Goal: Communication & Community: Answer question/provide support

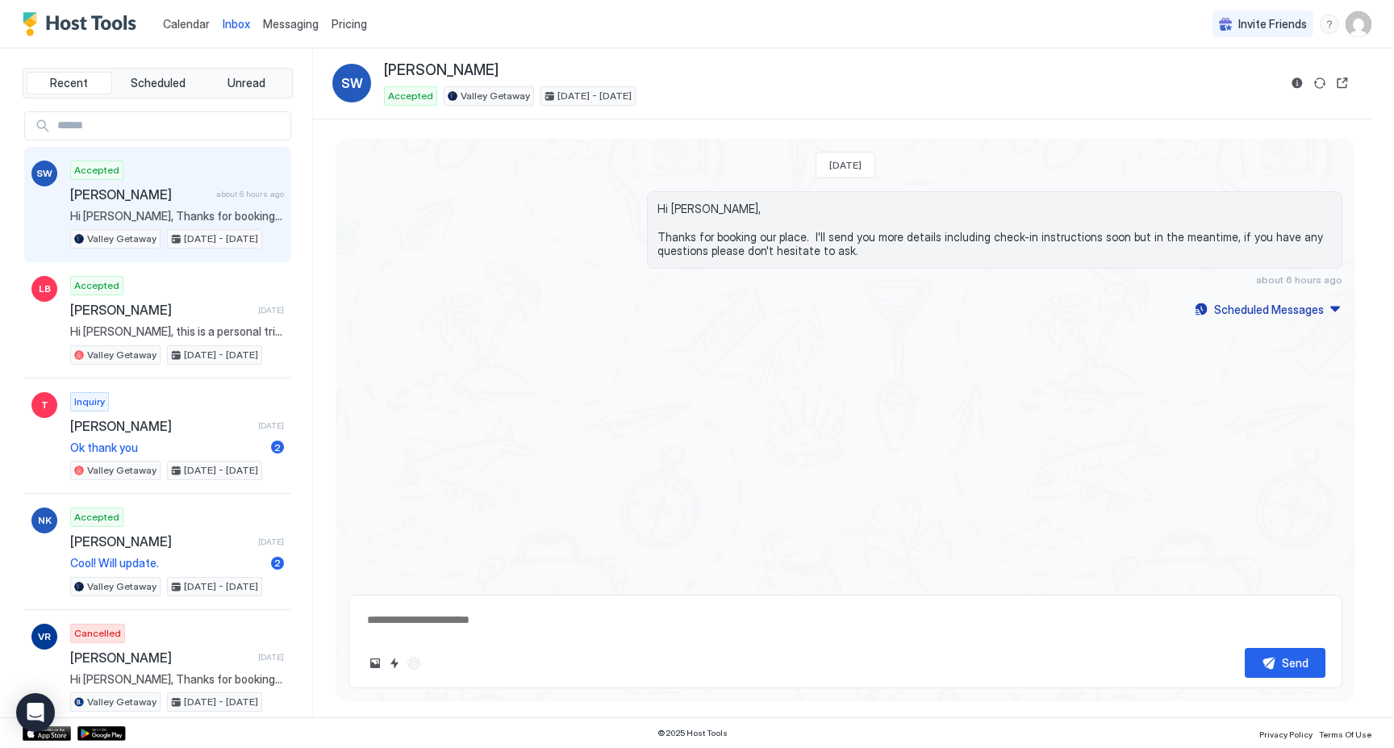
type textarea "*"
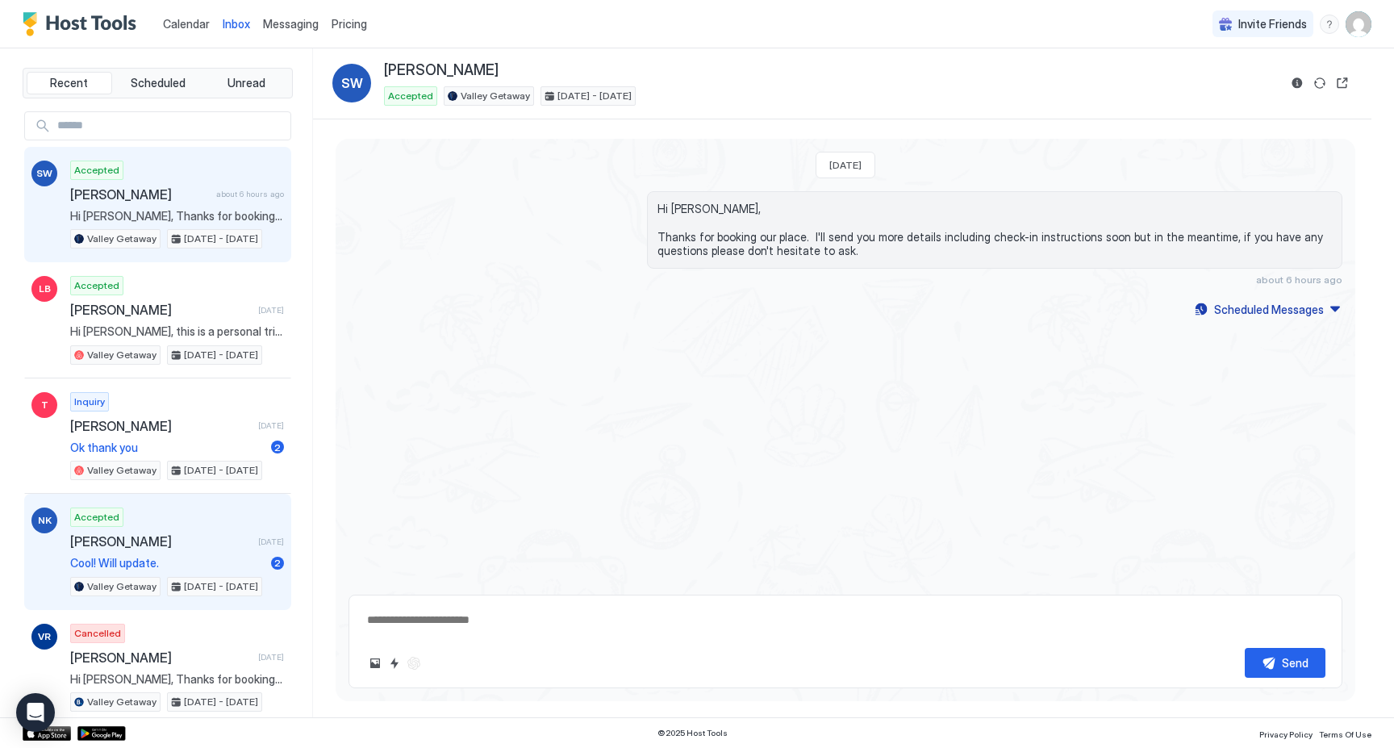
click at [215, 563] on span "Cool! Will update." at bounding box center [167, 563] width 194 height 15
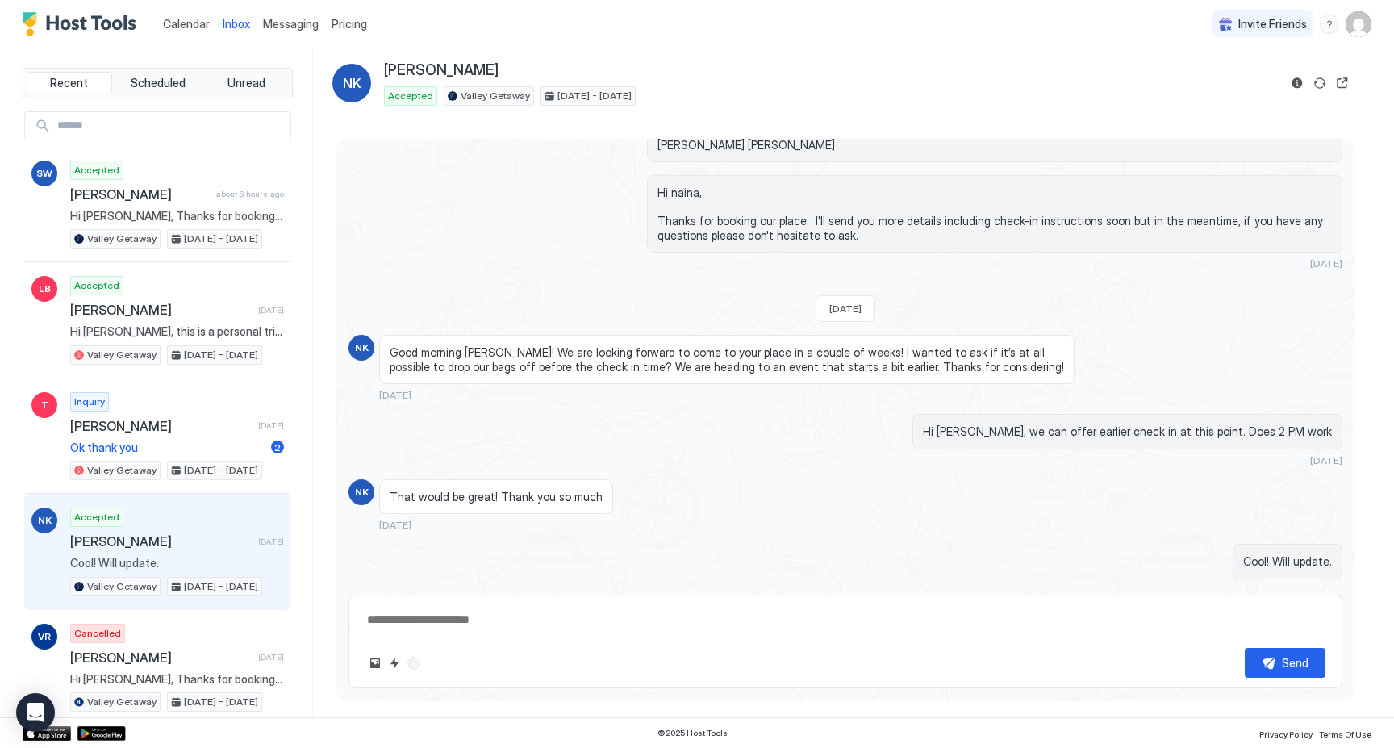
scroll to position [402, 0]
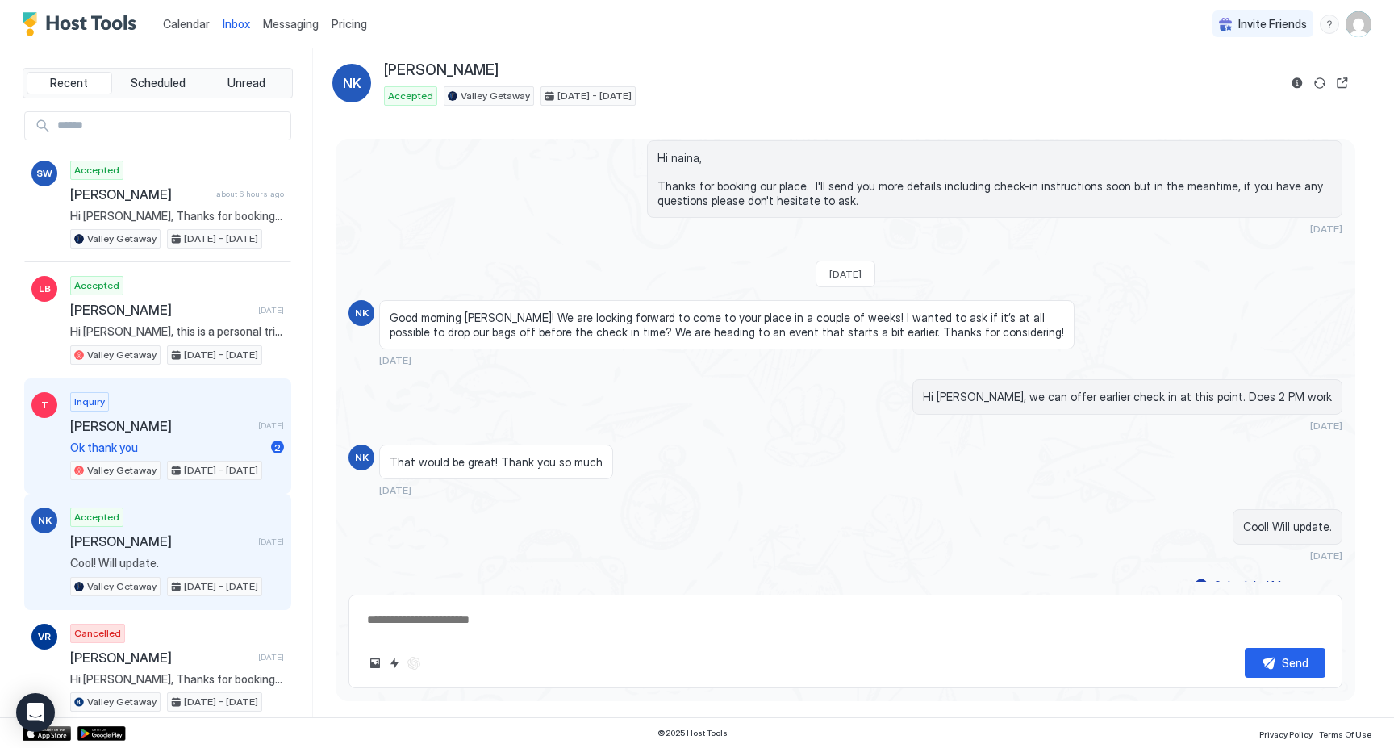
click at [232, 413] on div "Inquiry [PERSON_NAME] [DATE] Ok thank you 2 Valley Getaway [DATE] - [DATE]" at bounding box center [177, 436] width 214 height 89
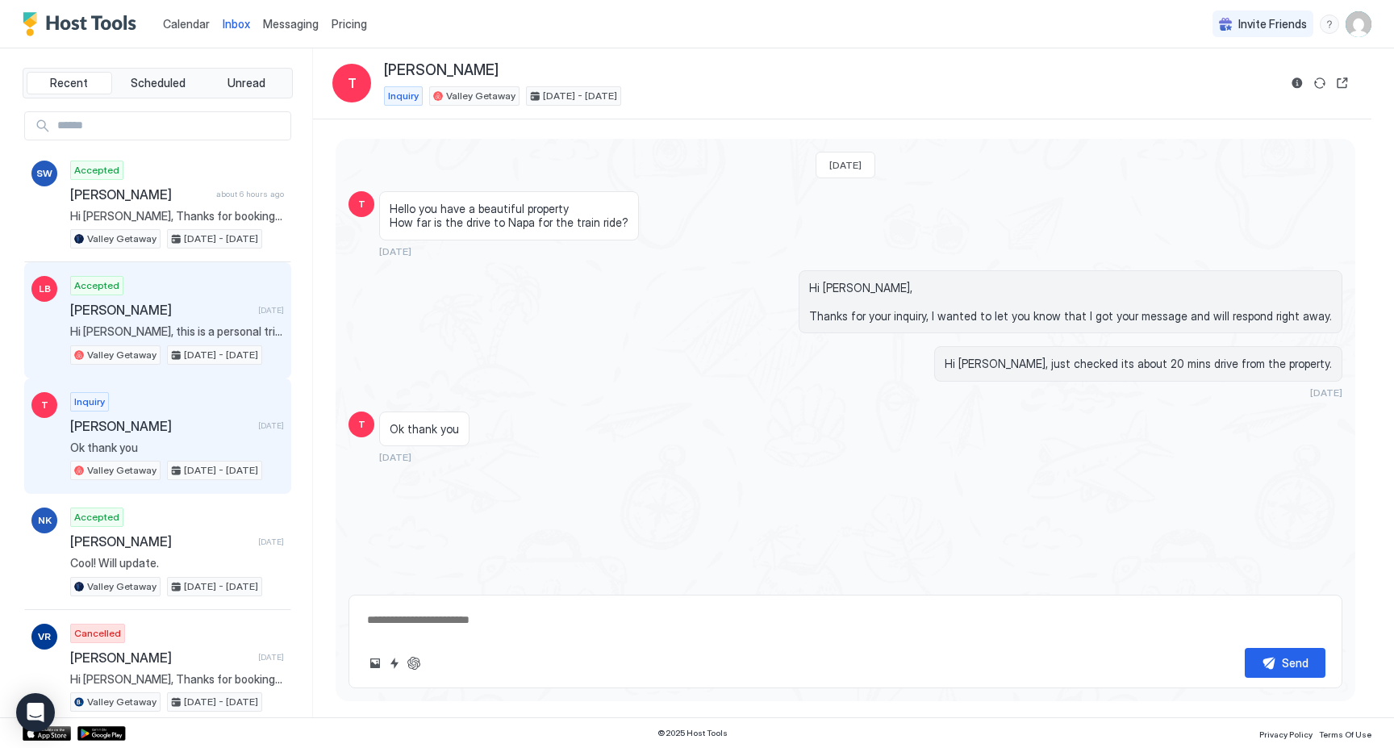
click at [230, 292] on div "Accepted [PERSON_NAME] [DATE] Hi [PERSON_NAME], this is a personal trip. Our da…" at bounding box center [177, 320] width 214 height 89
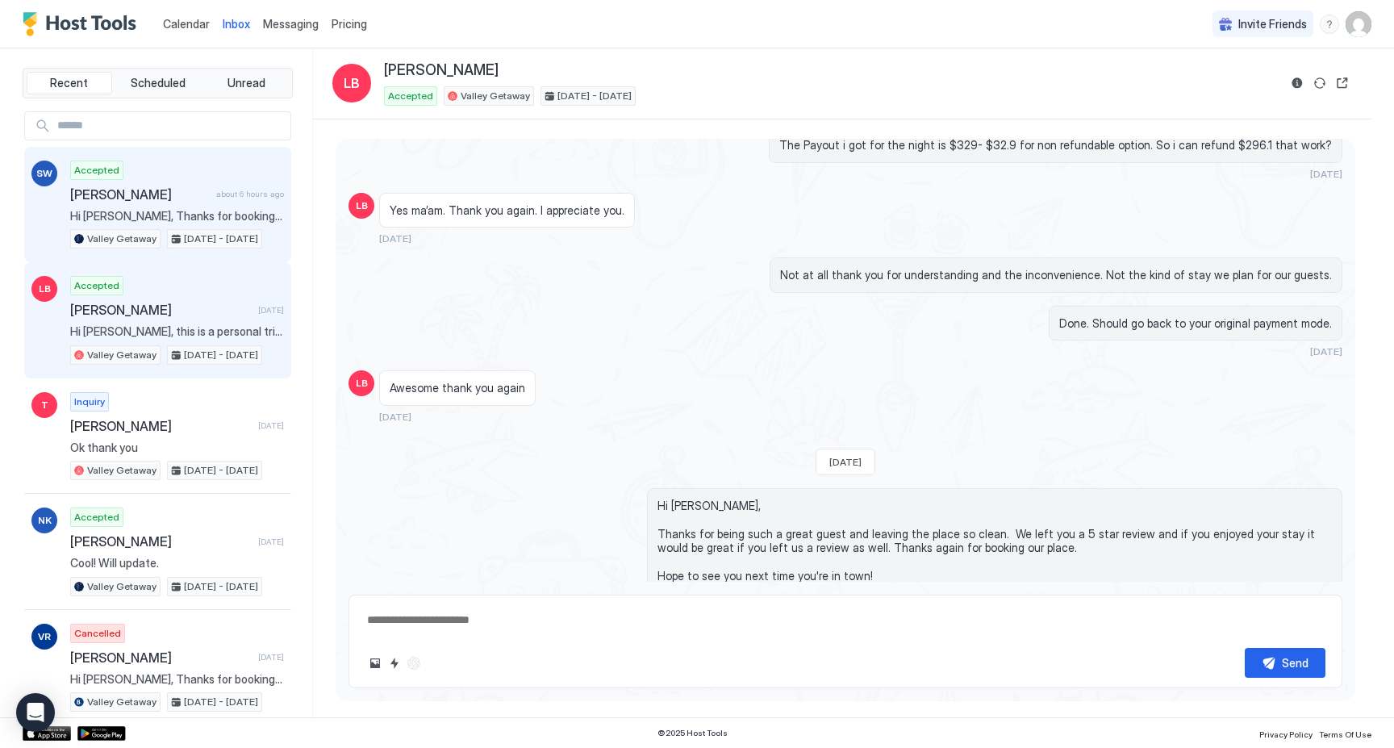
scroll to position [1485, 0]
click at [234, 198] on span "about 6 hours ago" at bounding box center [250, 194] width 68 height 10
